Goal: Information Seeking & Learning: Find specific fact

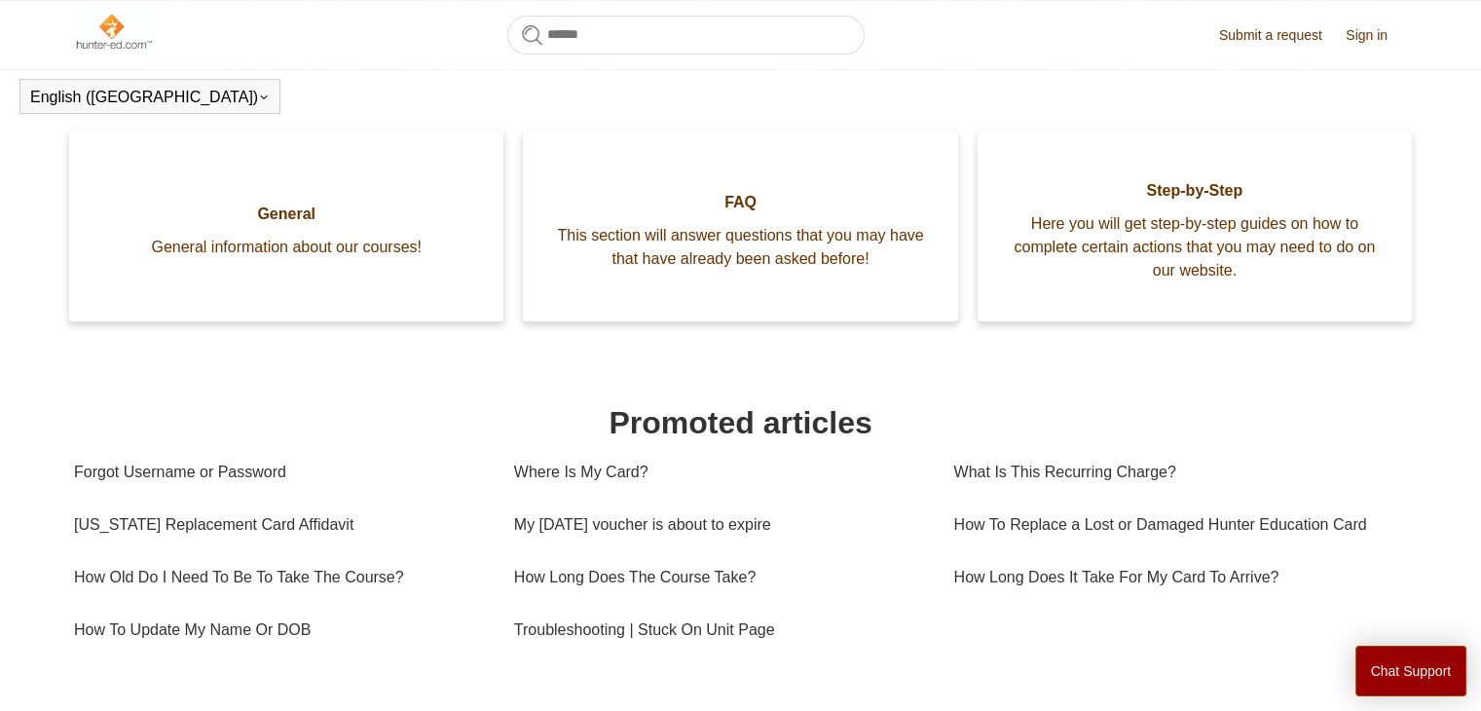
scroll to position [432, 0]
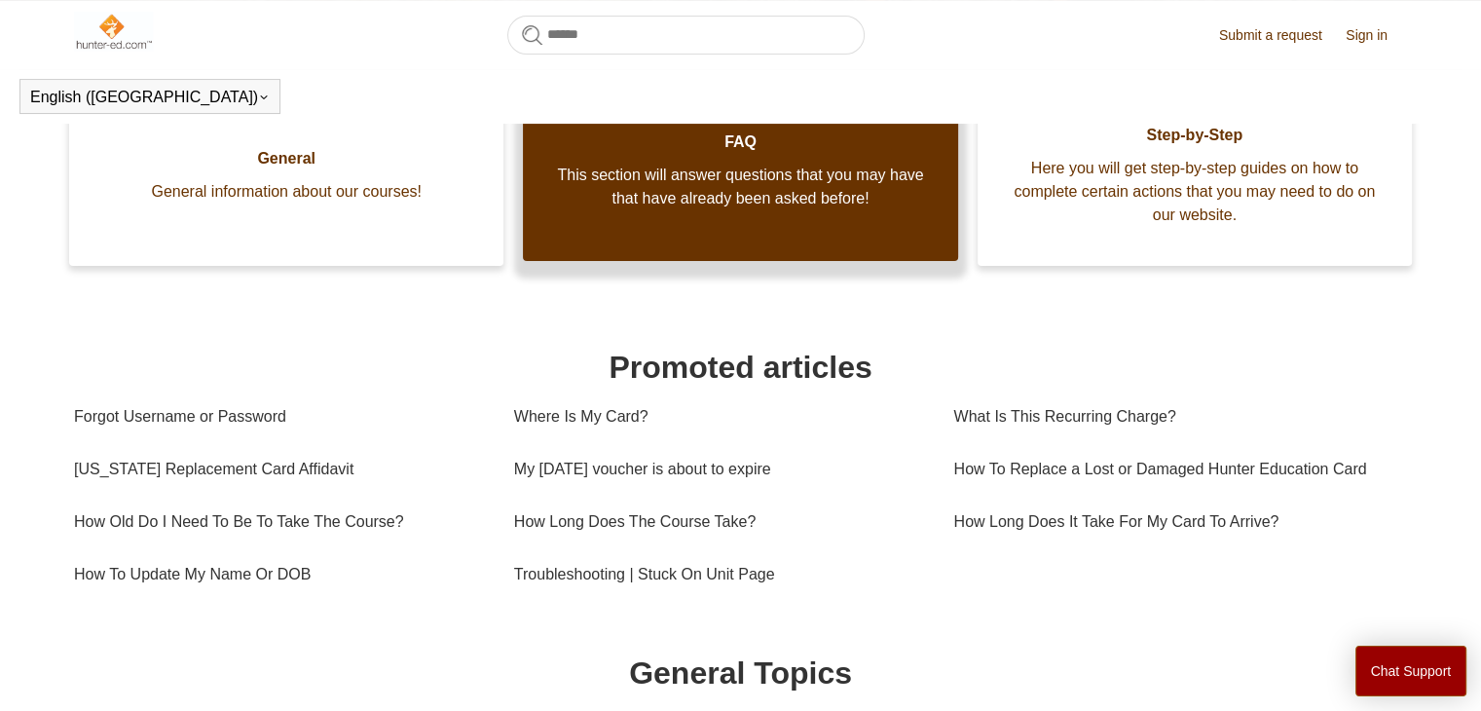
click at [740, 136] on span "FAQ" at bounding box center [740, 141] width 376 height 23
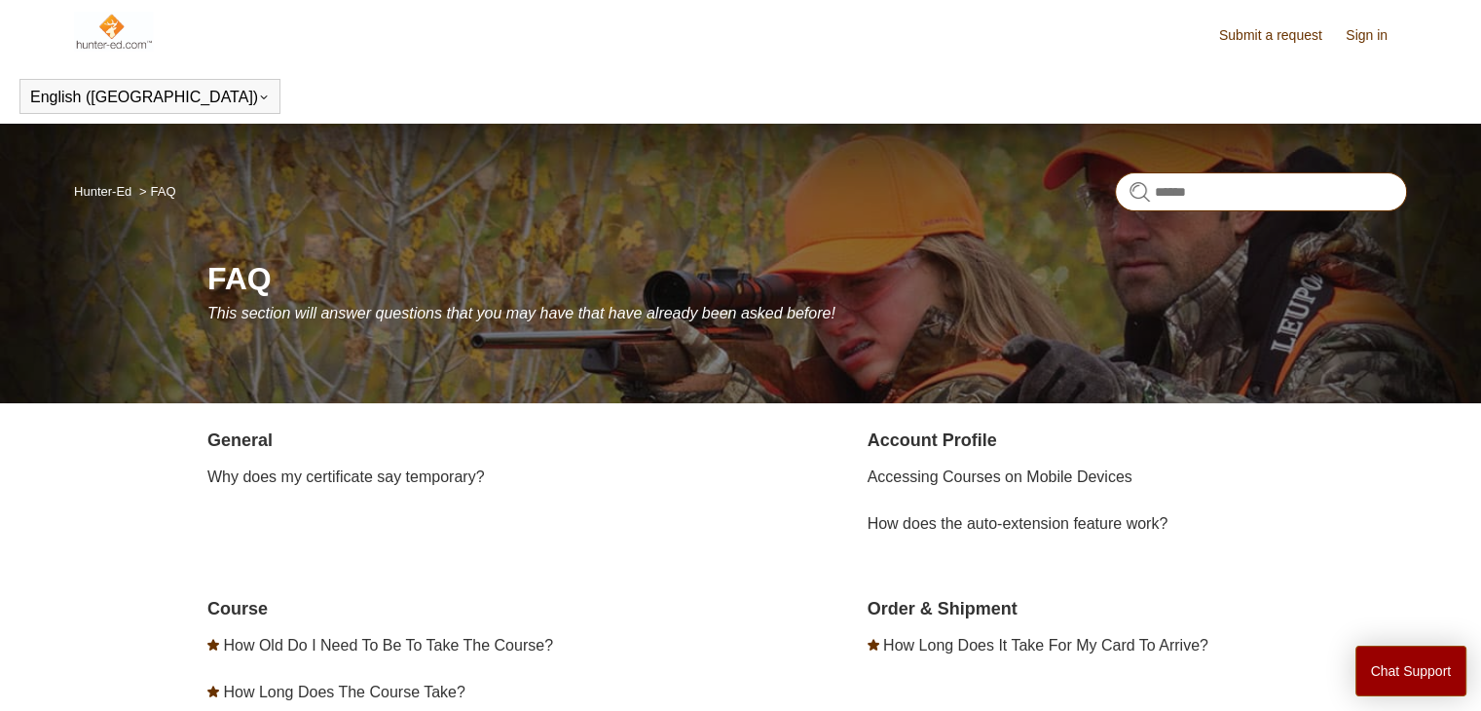
click at [1170, 181] on input "Search" at bounding box center [1261, 191] width 292 height 39
type input "****"
click at [129, 43] on img at bounding box center [113, 31] width 79 height 39
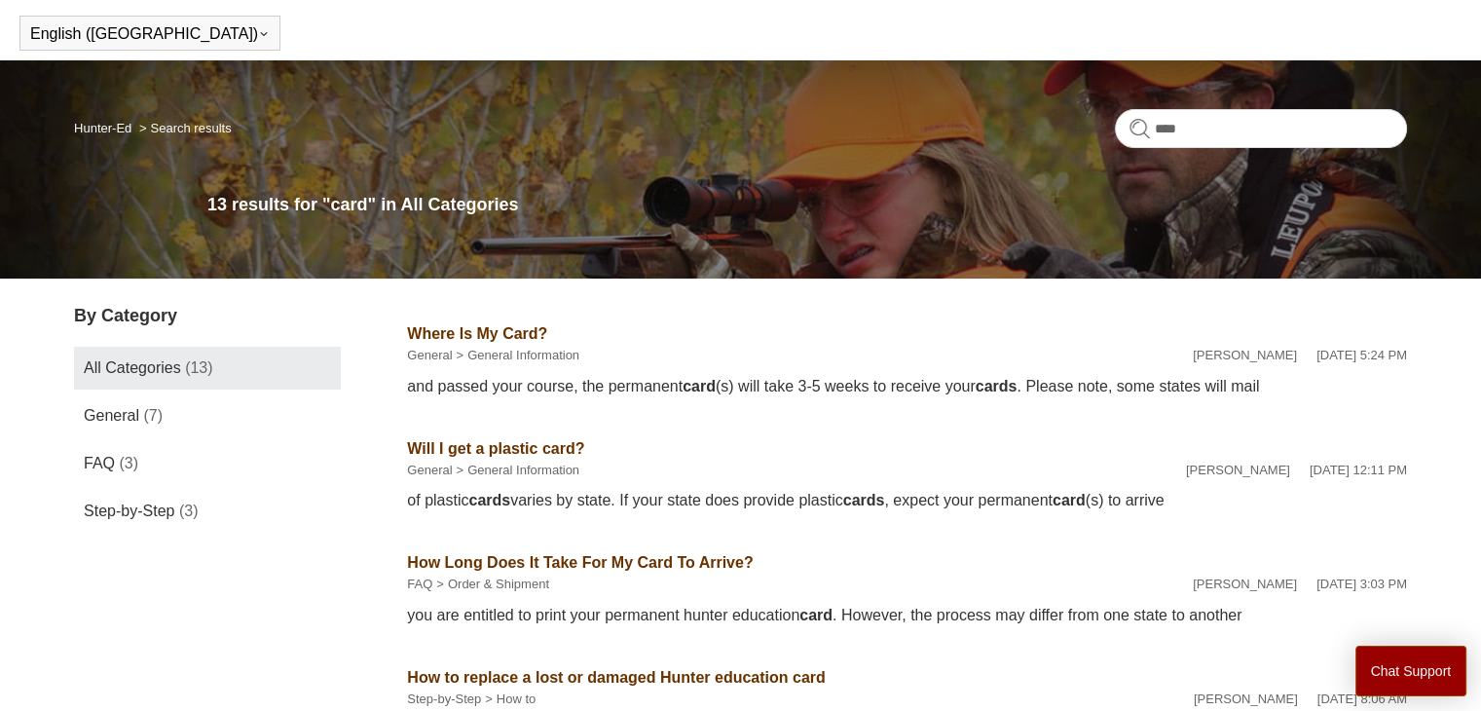
scroll to position [97, 0]
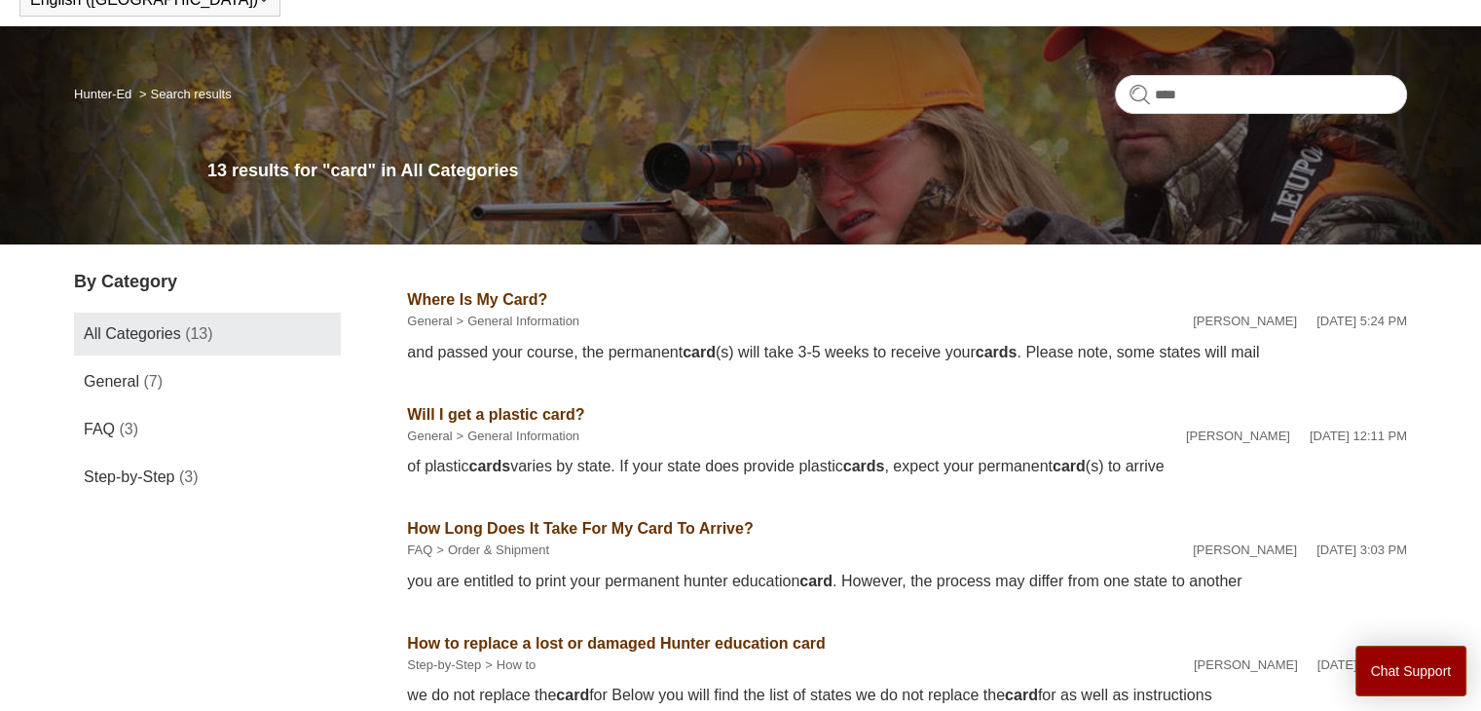
click at [1281, 348] on div "and passed your course, the permanent card (s) will take 3-5 weeks to receive y…" at bounding box center [907, 352] width 1000 height 23
click at [488, 355] on div "and passed your course, the permanent card (s) will take 3-5 weeks to receive y…" at bounding box center [907, 352] width 1000 height 23
click at [536, 410] on link "Will I get a plastic card?" at bounding box center [495, 414] width 177 height 17
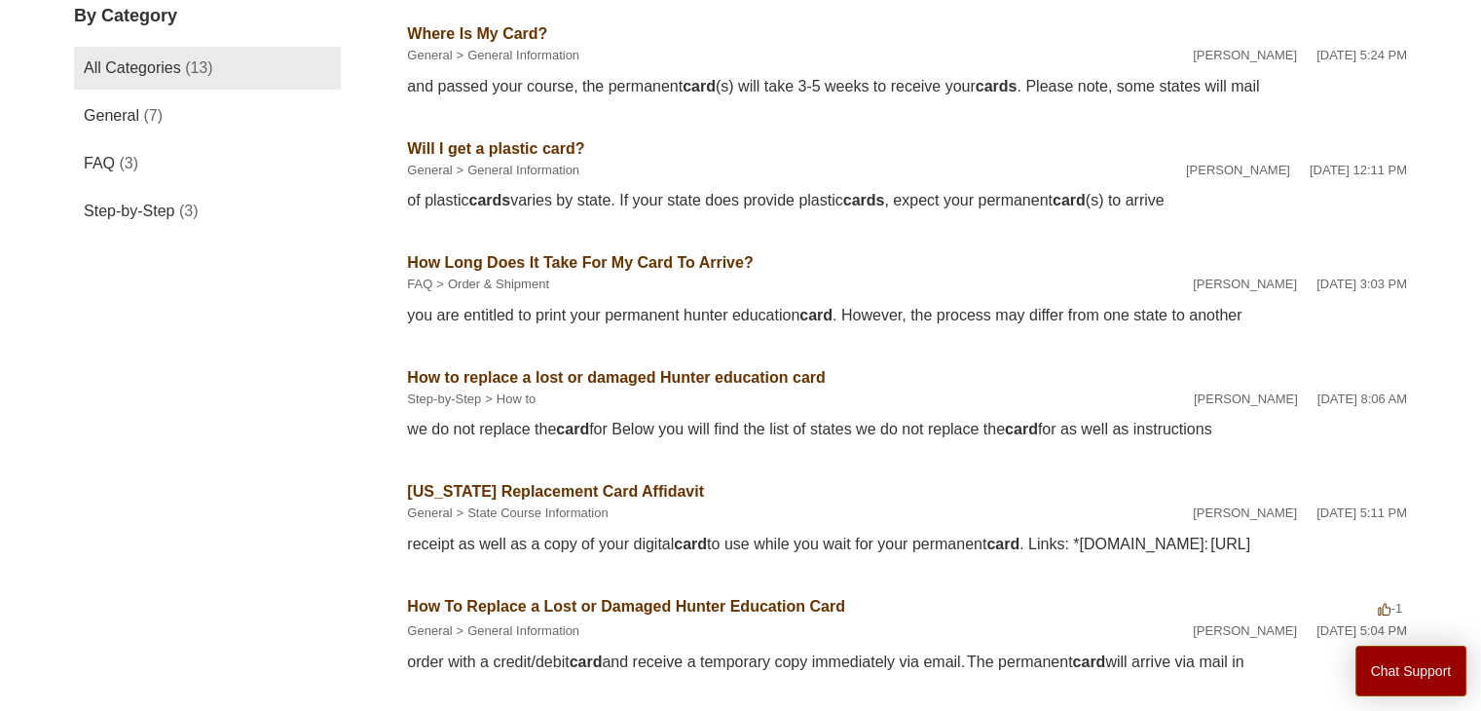
scroll to position [0, 0]
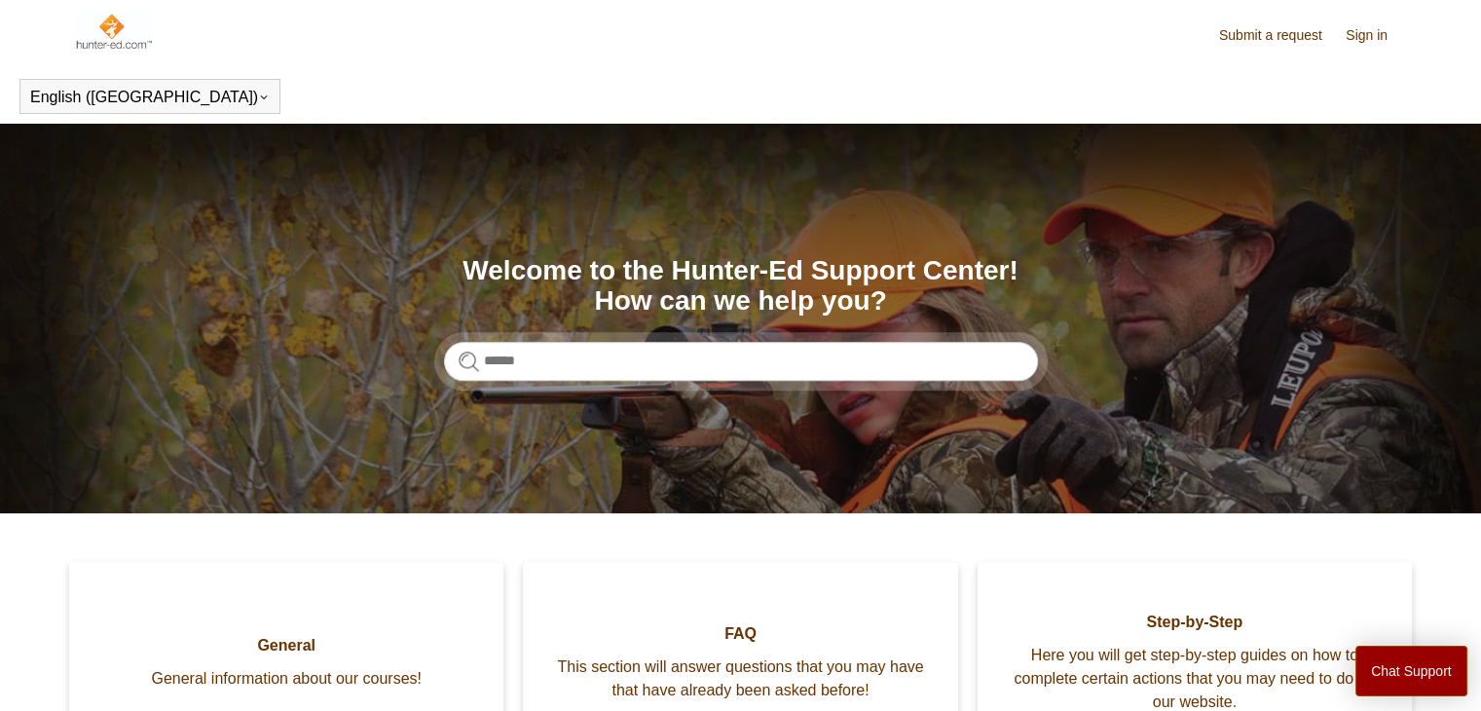
click at [123, 29] on img at bounding box center [113, 31] width 79 height 39
click at [1393, 43] on link "Sign in" at bounding box center [1375, 35] width 61 height 20
